Goal: Task Accomplishment & Management: Manage account settings

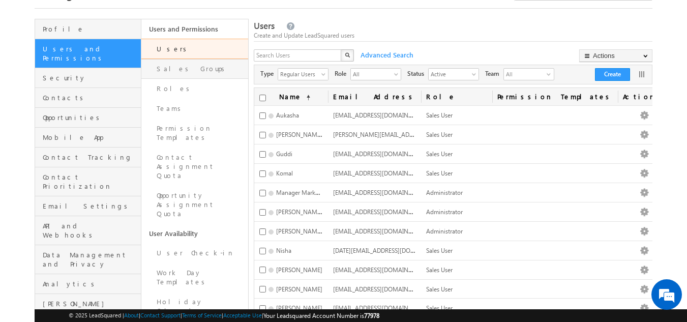
click at [174, 71] on link "Sales Groups" at bounding box center [194, 69] width 107 height 20
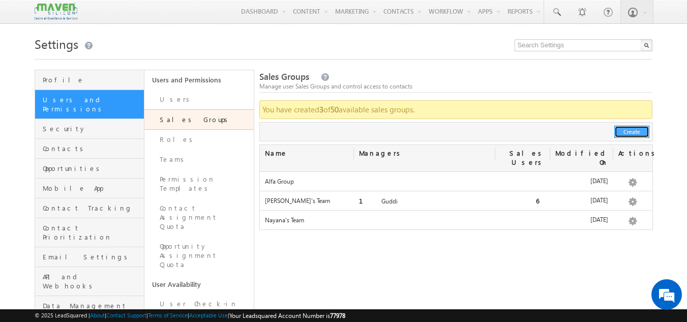
click at [633, 128] on button "Create" at bounding box center [632, 132] width 35 height 12
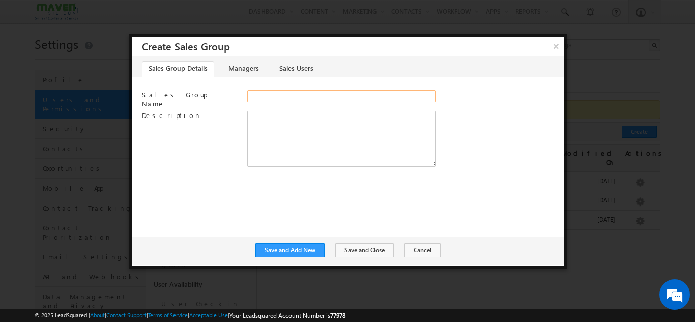
click at [275, 94] on input "Sales Group Name" at bounding box center [341, 96] width 188 height 12
type input "Guddi Team 1"
click at [315, 249] on button "Save and Add New" at bounding box center [289, 250] width 69 height 14
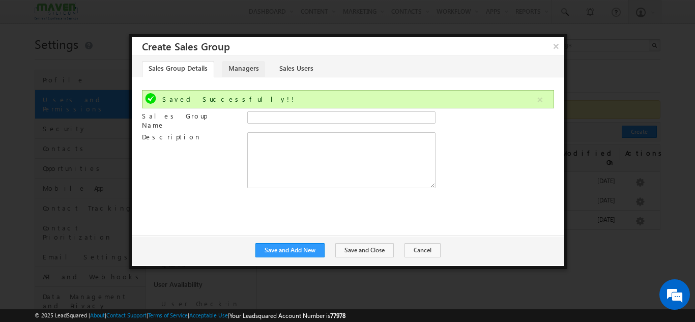
click at [248, 67] on link "Managers" at bounding box center [243, 69] width 43 height 16
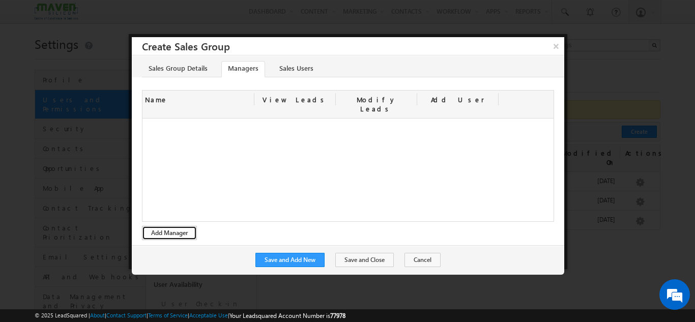
click at [184, 226] on button "Add Manager" at bounding box center [169, 233] width 55 height 14
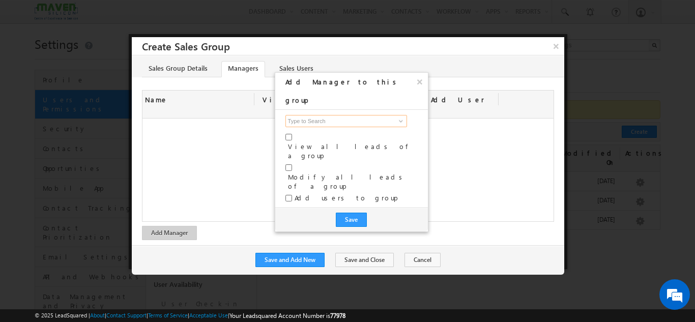
click at [338, 115] on input at bounding box center [346, 121] width 122 height 12
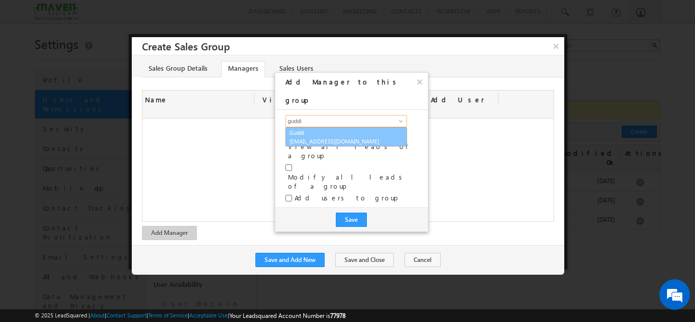
click at [322, 137] on span "[EMAIL_ADDRESS][DOMAIN_NAME]" at bounding box center [336, 141] width 92 height 8
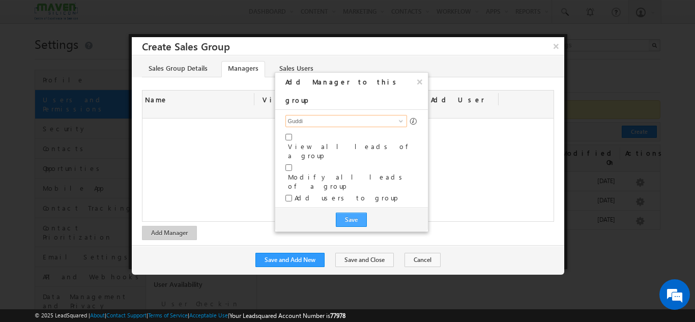
type input "Guddi"
click at [346, 213] on button "Save" at bounding box center [351, 220] width 31 height 14
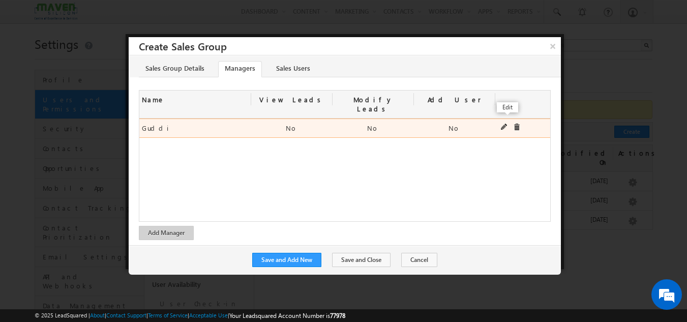
click at [502, 124] on span at bounding box center [504, 127] width 7 height 7
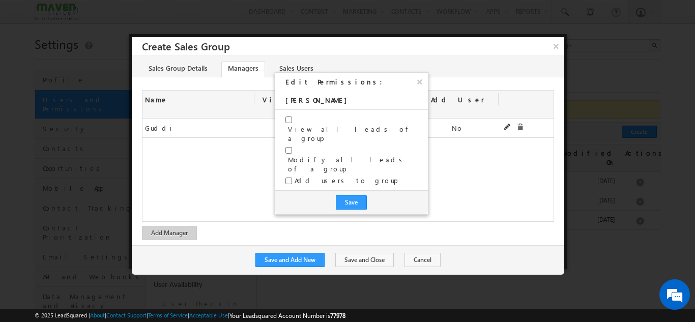
click at [303, 125] on label "View all leads of a group" at bounding box center [353, 134] width 130 height 18
click at [287, 117] on input "checkbox" at bounding box center [288, 120] width 7 height 7
checkbox input "true"
click at [291, 147] on input "checkbox" at bounding box center [288, 150] width 7 height 7
checkbox input "true"
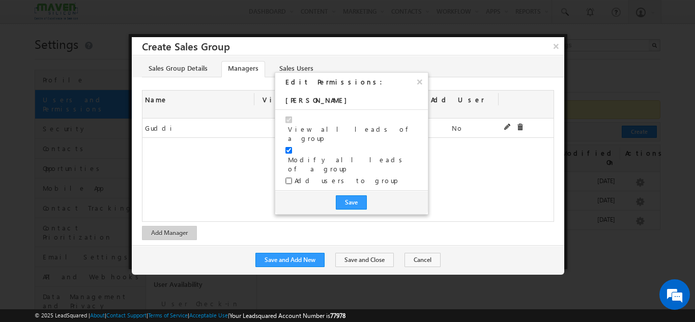
click at [290, 178] on input "checkbox" at bounding box center [288, 181] width 7 height 7
checkbox input "true"
click at [357, 195] on button "Save" at bounding box center [351, 202] width 31 height 14
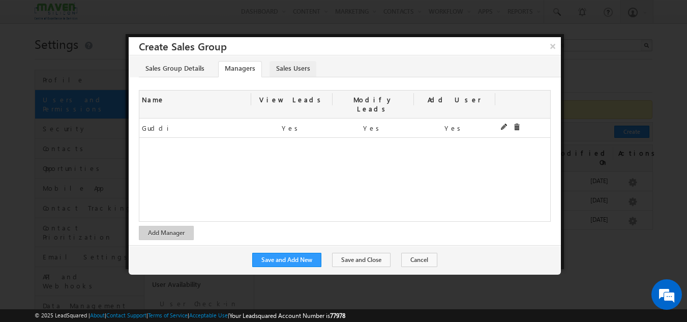
click at [295, 72] on link "Sales Users" at bounding box center [293, 69] width 47 height 16
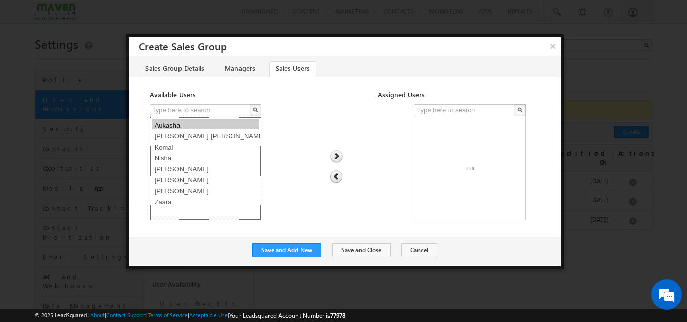
click at [203, 129] on option "Aukasha" at bounding box center [205, 124] width 107 height 11
select select "c775556a-6ea3-11f0-b1e3-0623476dd86d"
click at [336, 159] on img at bounding box center [337, 156] width 14 height 13
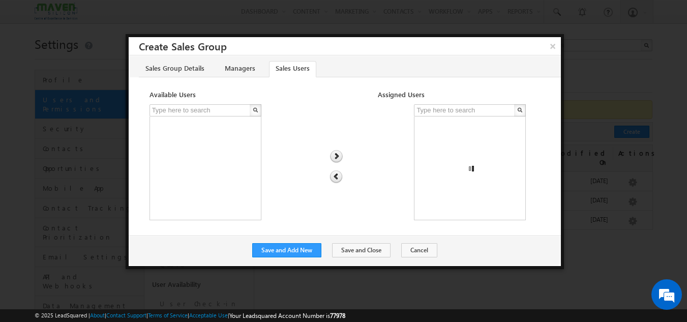
scroll to position [10, 0]
click at [425, 204] on option at bounding box center [470, 158] width 107 height 100
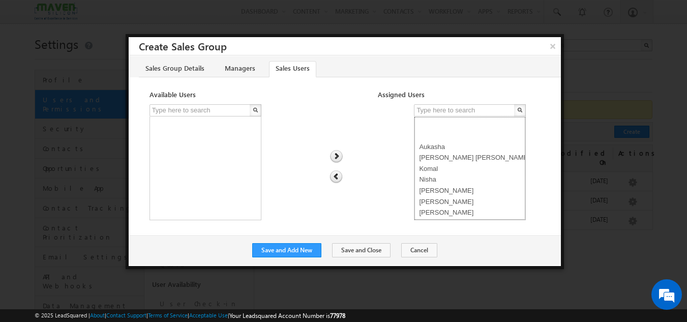
scroll to position [0, 0]
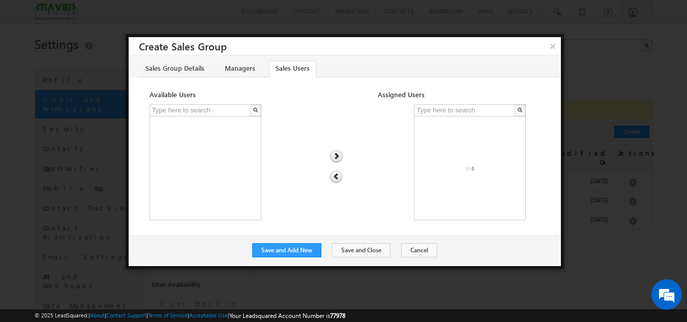
click at [331, 120] on div at bounding box center [338, 134] width 24 height 61
click at [447, 172] on option at bounding box center [470, 169] width 107 height 100
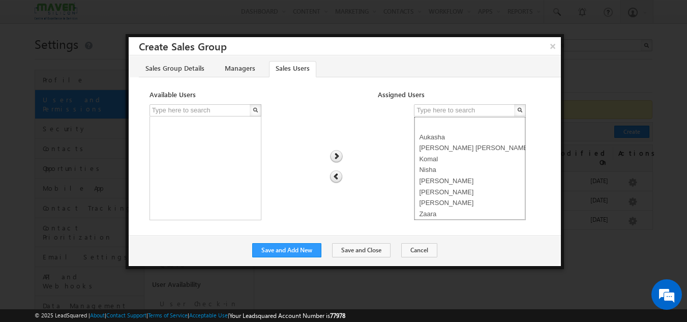
select select "c775556a-6ea3-11f0-b1e3-0623476dd86d"
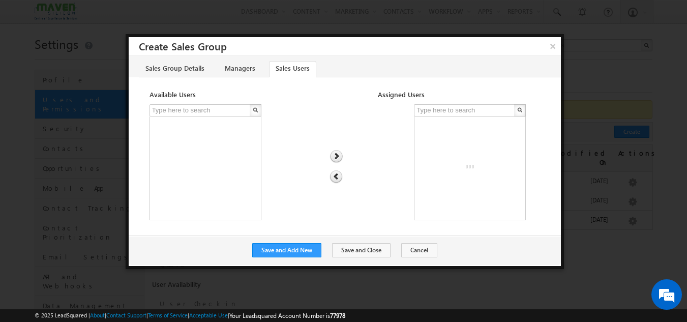
click at [336, 178] on img at bounding box center [336, 176] width 13 height 13
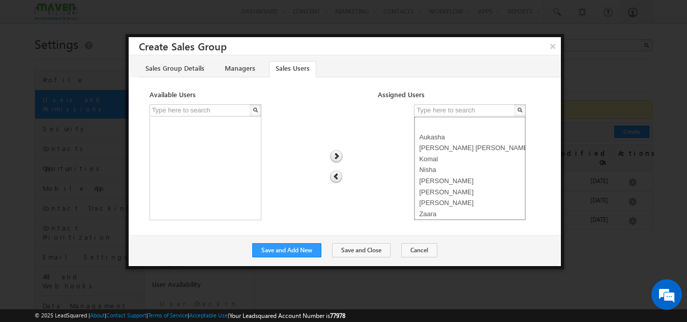
scroll to position [89, 0]
drag, startPoint x: 418, startPoint y: 133, endPoint x: 448, endPoint y: 259, distance: 129.7
click at [448, 259] on div "× Create Sales Group Sales Group Details Managers Sales Users Saved Successfull…" at bounding box center [345, 151] width 439 height 235
select select "c775556a-6ea3-11f0-b1e3-0623476dd86d"
click at [334, 180] on img at bounding box center [336, 176] width 13 height 13
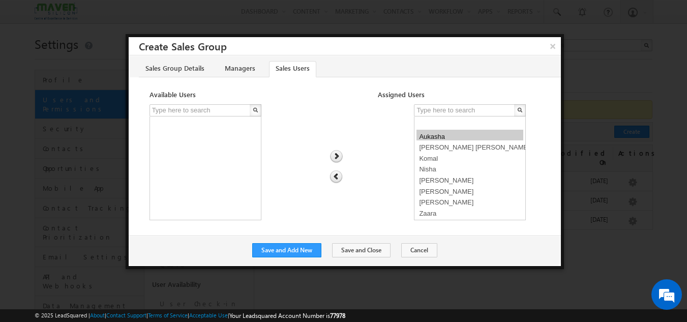
select select
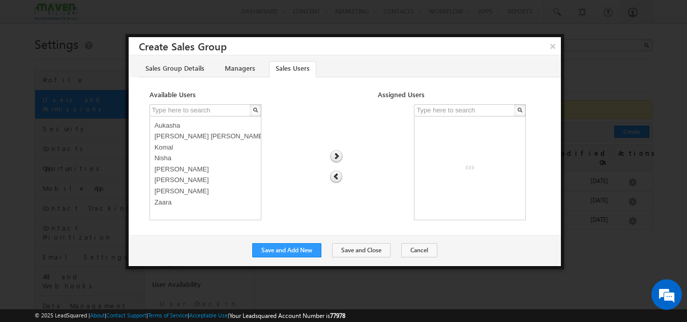
scroll to position [0, 0]
click at [300, 253] on button "Save and Add New" at bounding box center [286, 250] width 69 height 14
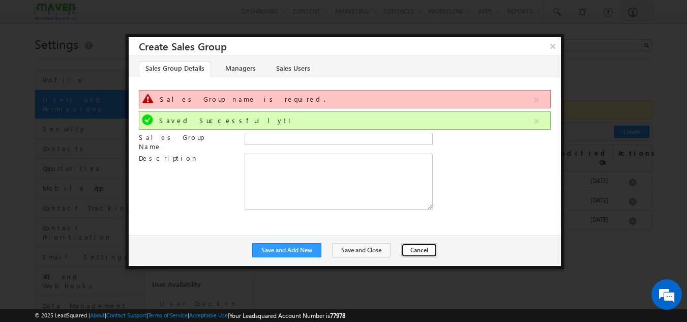
click at [418, 254] on button "Cancel" at bounding box center [419, 250] width 36 height 14
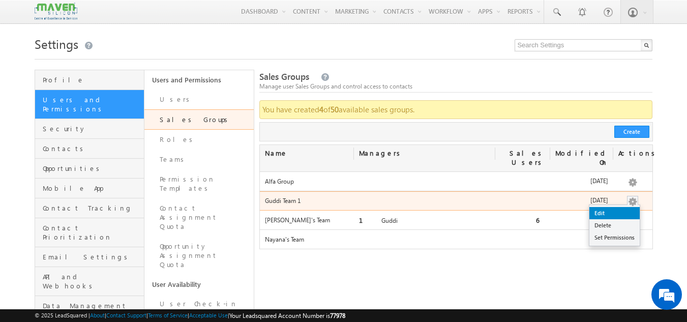
click at [615, 207] on link "Edit" at bounding box center [615, 213] width 50 height 12
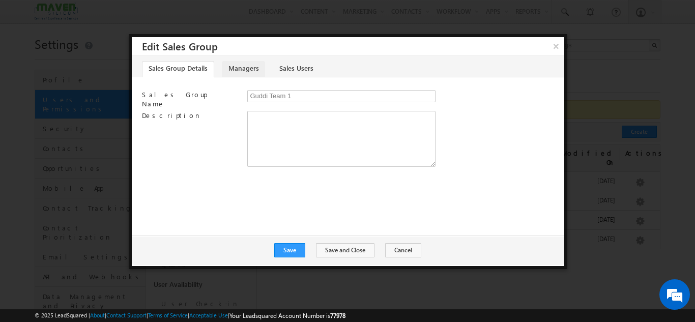
click at [239, 70] on link "Managers" at bounding box center [243, 69] width 43 height 16
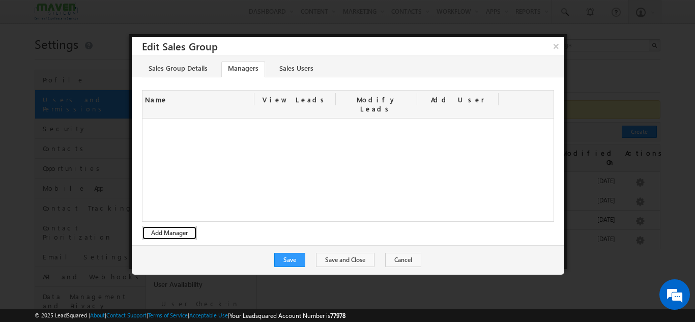
click at [172, 226] on button "Add Manager" at bounding box center [169, 233] width 55 height 14
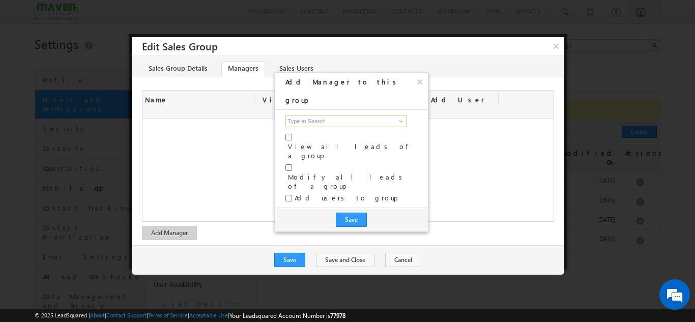
click at [313, 115] on input at bounding box center [346, 121] width 122 height 12
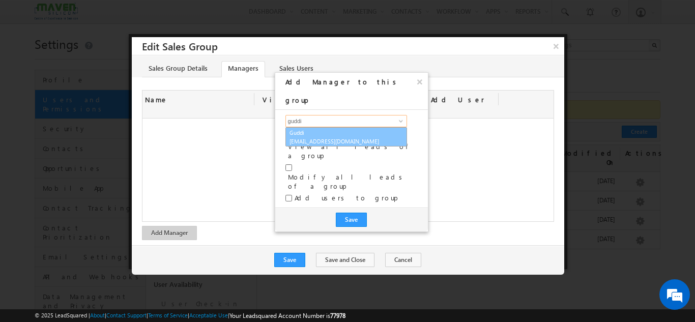
click at [316, 127] on link "Guddi lsq8@maven-silicon.com" at bounding box center [346, 136] width 122 height 19
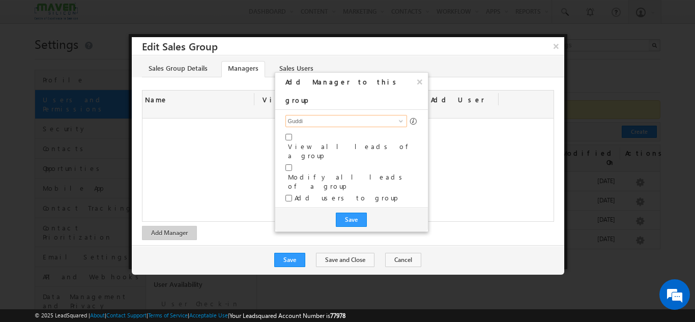
type input "Guddi"
click at [296, 142] on label "View all leads of a group" at bounding box center [353, 151] width 130 height 18
click at [290, 134] on input "checkbox" at bounding box center [288, 137] width 7 height 7
checkbox input "true"
click at [291, 164] on input "checkbox" at bounding box center [288, 167] width 7 height 7
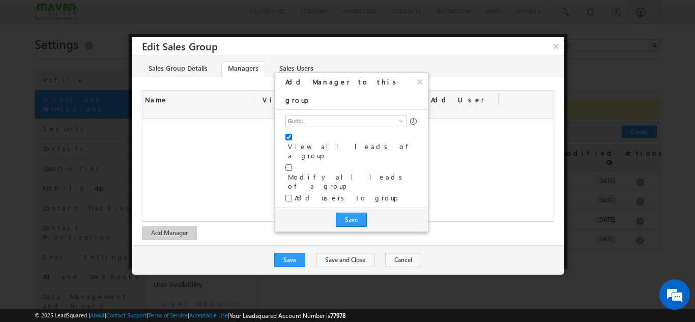
checkbox input "true"
click at [289, 195] on input "checkbox" at bounding box center [288, 198] width 7 height 7
checkbox input "true"
click at [350, 213] on button "Save" at bounding box center [351, 220] width 31 height 14
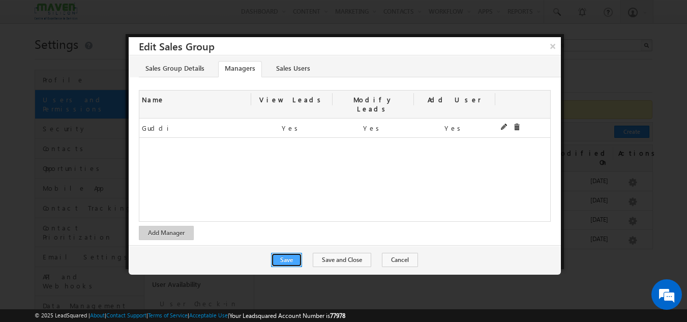
click at [289, 253] on button "Save" at bounding box center [286, 260] width 31 height 14
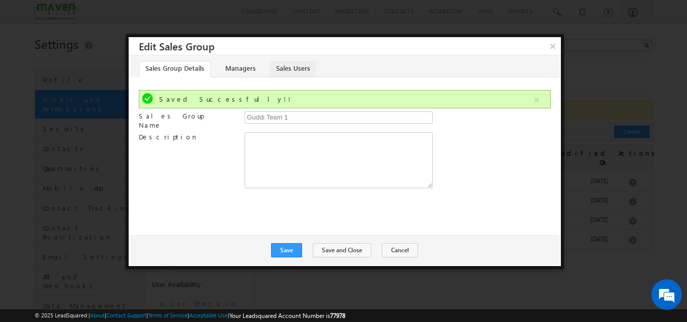
click at [286, 65] on link "Sales Users" at bounding box center [293, 69] width 47 height 16
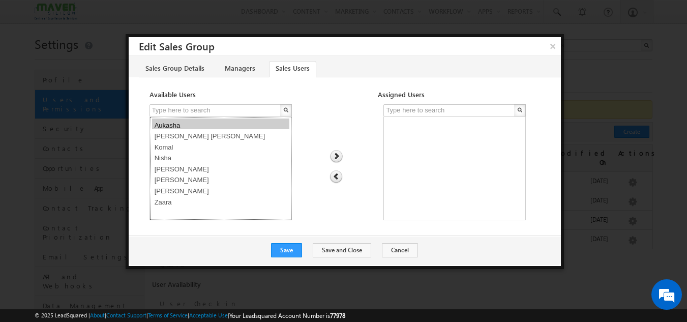
drag, startPoint x: 172, startPoint y: 125, endPoint x: 161, endPoint y: 206, distance: 81.2
select select "c775556a-6ea3-11f0-b1e3-0623476dd86d"
click at [161, 206] on select "Aukasha Gagandip Singh Saini Komal Nisha Rohan Shubham Sovan Zaara" at bounding box center [221, 169] width 142 height 104
click at [335, 157] on img at bounding box center [337, 156] width 14 height 13
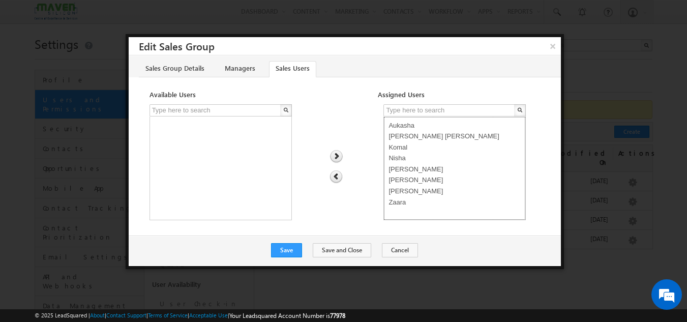
select select "ef0fdb3e-7130-11f0-b1e3-0623476dd86d"
click at [399, 157] on option "Nisha" at bounding box center [454, 156] width 137 height 11
click at [335, 178] on img at bounding box center [336, 176] width 13 height 13
select select
click at [294, 250] on button "Save" at bounding box center [286, 250] width 31 height 14
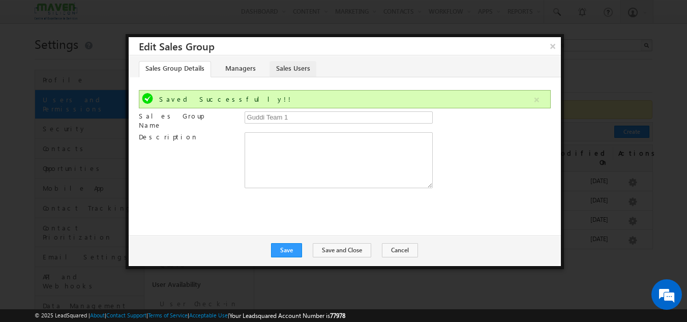
click at [283, 67] on link "Sales Users" at bounding box center [293, 69] width 47 height 16
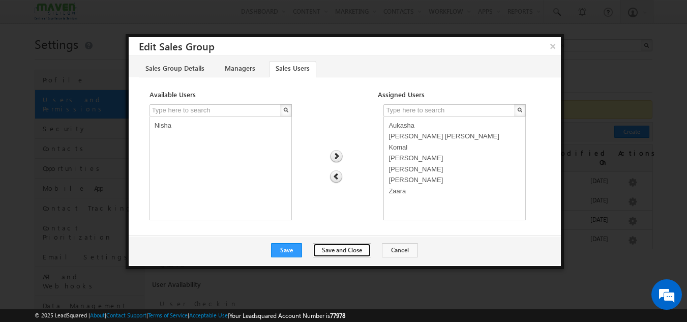
click at [345, 252] on button "Save and Close" at bounding box center [342, 250] width 59 height 14
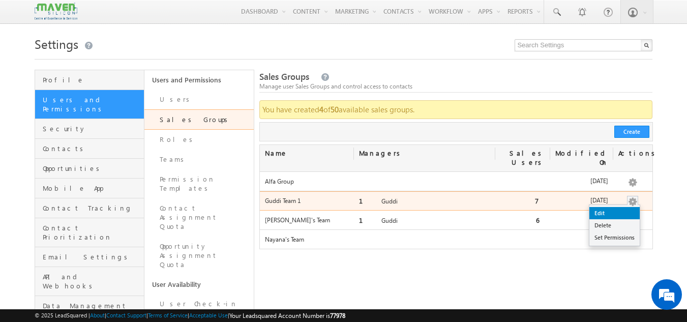
click at [607, 207] on link "Edit" at bounding box center [615, 213] width 50 height 12
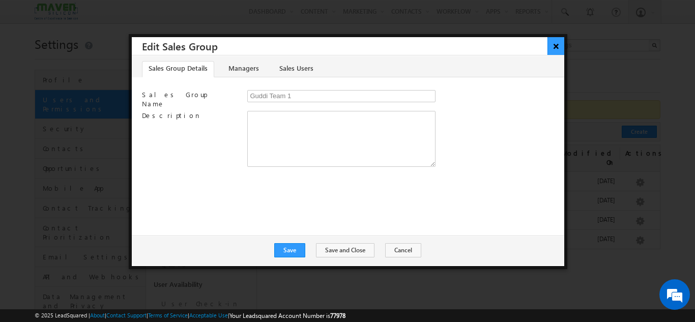
click at [556, 45] on button "×" at bounding box center [555, 46] width 17 height 18
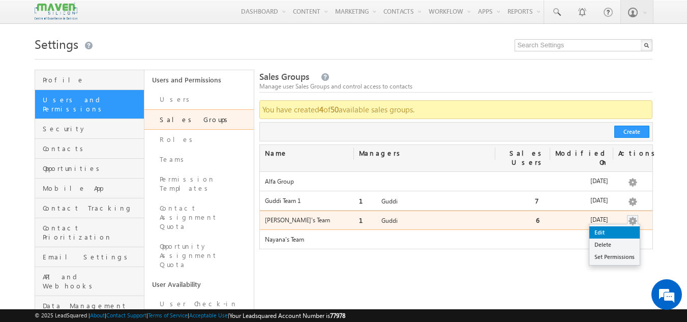
click at [605, 226] on link "Edit" at bounding box center [615, 232] width 50 height 12
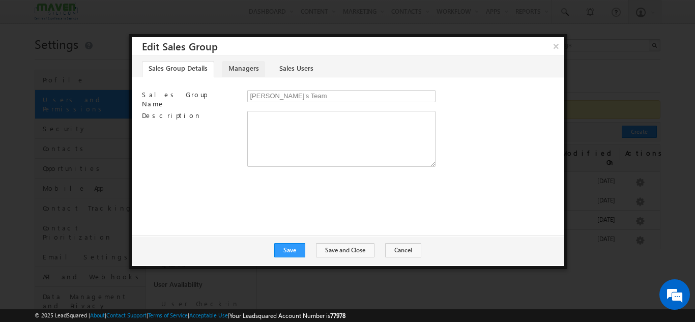
click at [238, 73] on link "Managers" at bounding box center [243, 69] width 43 height 16
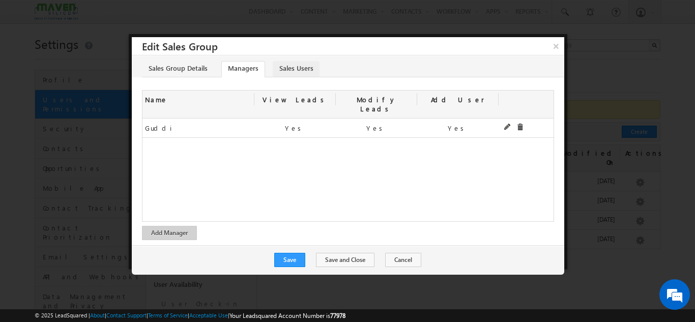
click at [298, 73] on link "Sales Users" at bounding box center [296, 69] width 47 height 16
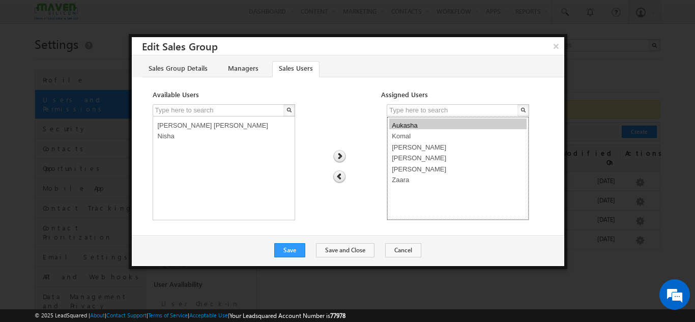
click at [401, 126] on option "Aukasha" at bounding box center [457, 124] width 137 height 11
click at [339, 177] on img at bounding box center [339, 176] width 13 height 13
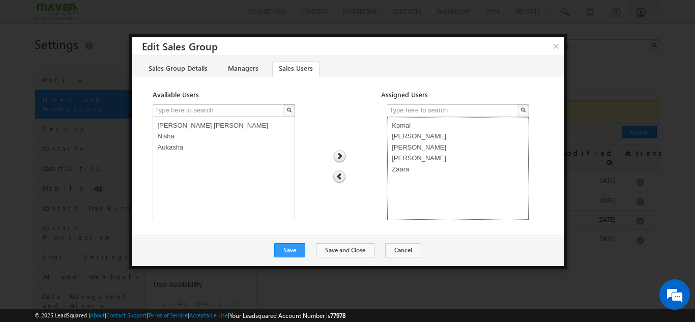
click at [401, 160] on option "[PERSON_NAME]" at bounding box center [457, 156] width 137 height 11
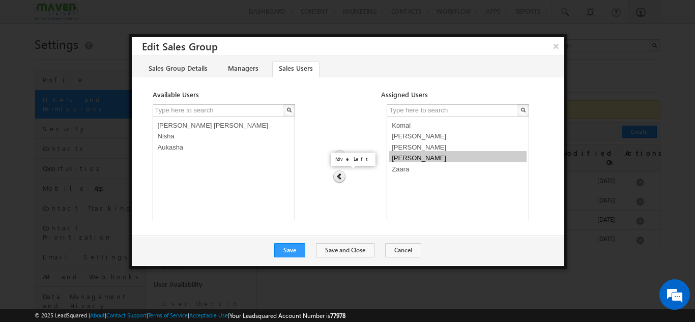
click at [340, 175] on img at bounding box center [339, 176] width 13 height 13
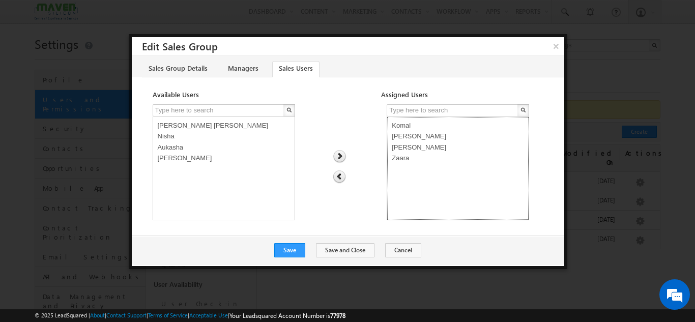
select select "bb102f9d-7118-11f0-b1e3-0623476dd86d"
click at [397, 136] on option "[PERSON_NAME]" at bounding box center [457, 134] width 137 height 11
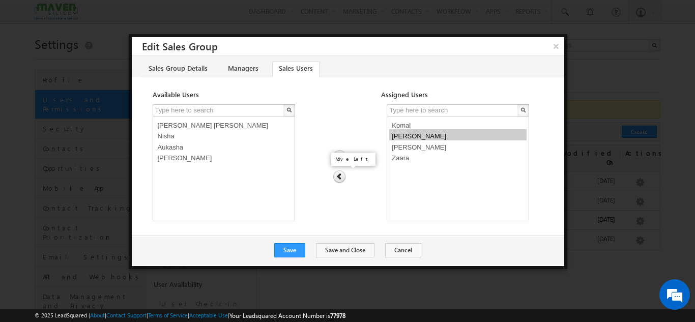
click at [339, 179] on img at bounding box center [339, 176] width 13 height 13
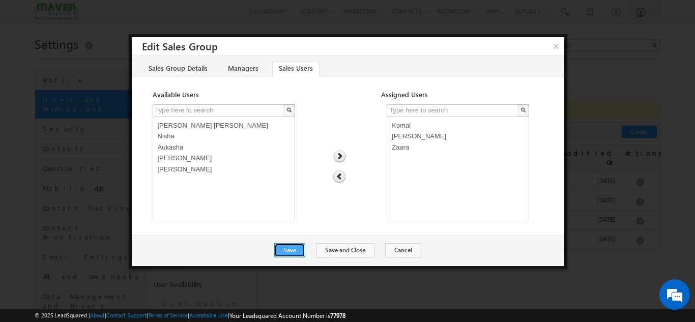
click at [294, 252] on button "Save" at bounding box center [289, 250] width 31 height 14
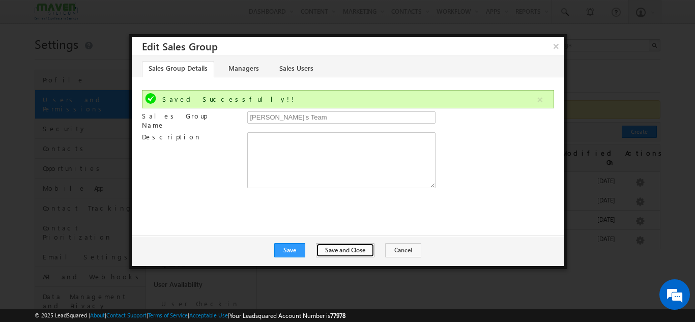
click at [351, 253] on button "Save and Close" at bounding box center [345, 250] width 59 height 14
